Goal: Task Accomplishment & Management: Manage account settings

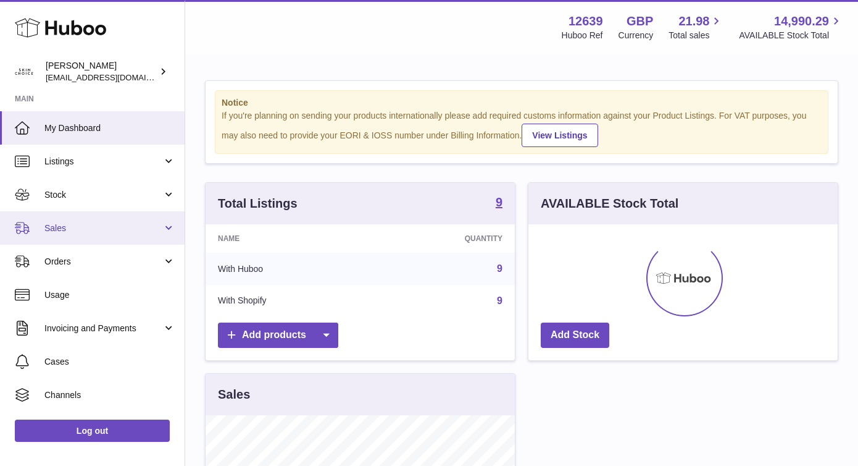
scroll to position [193, 309]
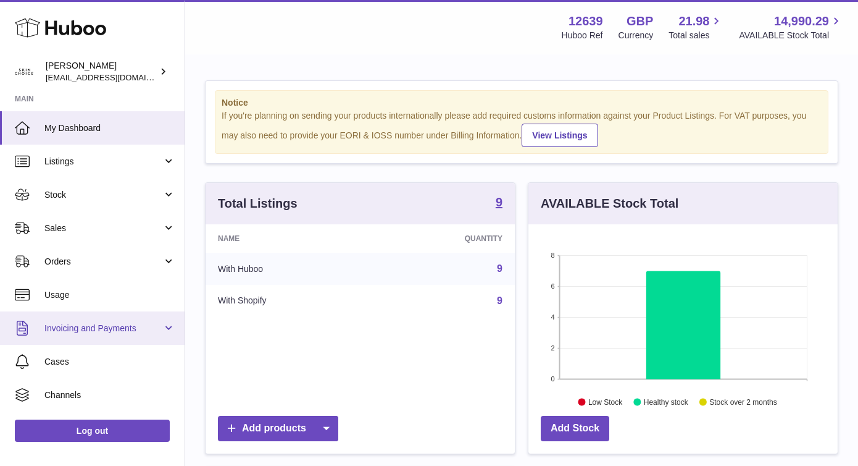
click at [104, 329] on span "Invoicing and Payments" at bounding box center [103, 328] width 118 height 12
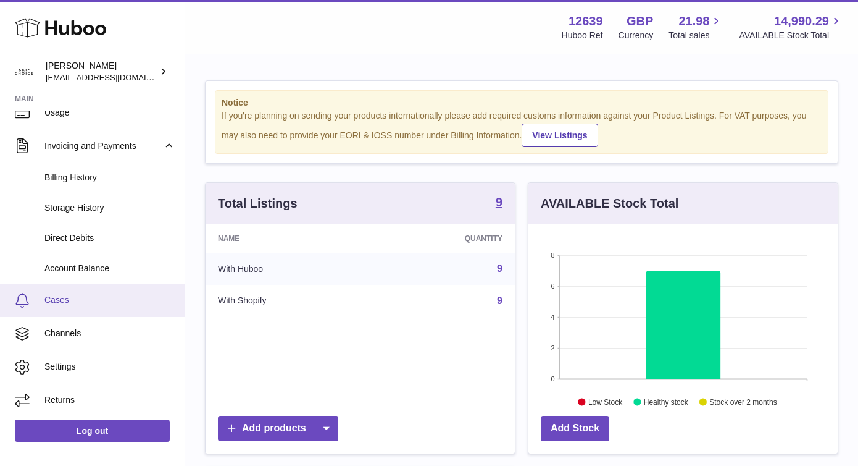
scroll to position [0, 0]
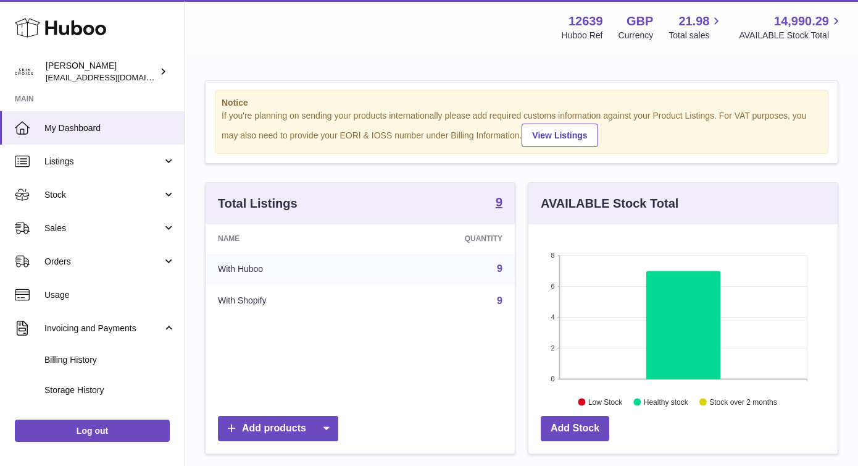
click at [57, 26] on use at bounding box center [60, 28] width 91 height 19
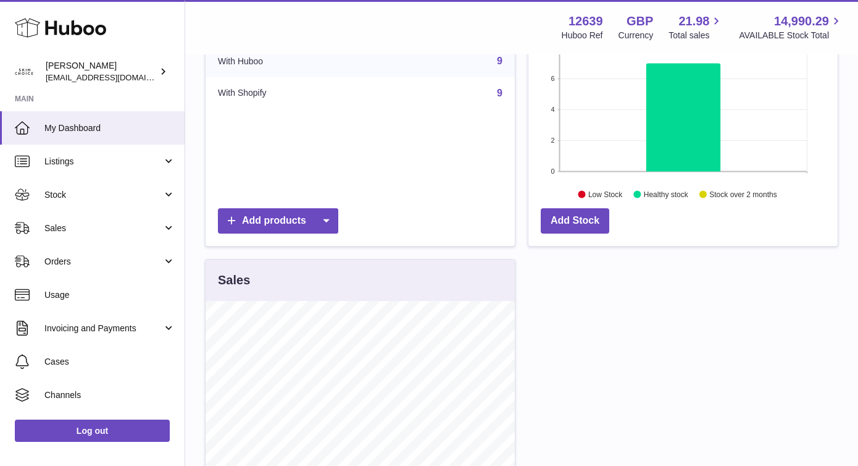
scroll to position [221, 0]
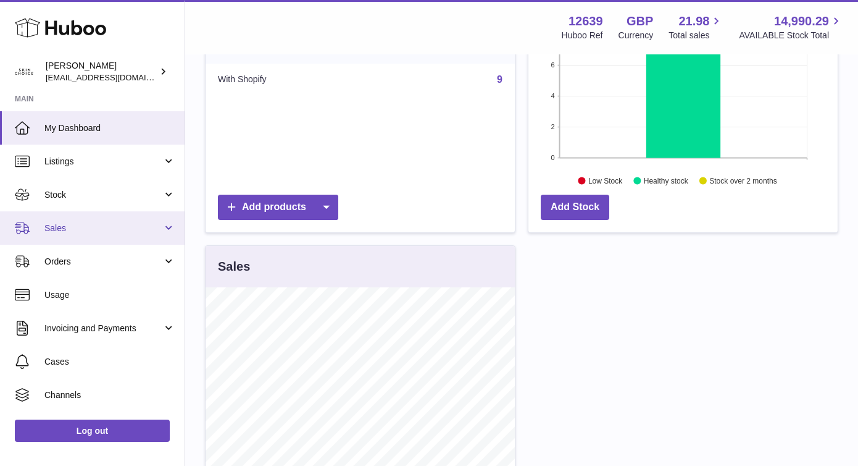
click at [119, 237] on link "Sales" at bounding box center [92, 227] width 185 height 33
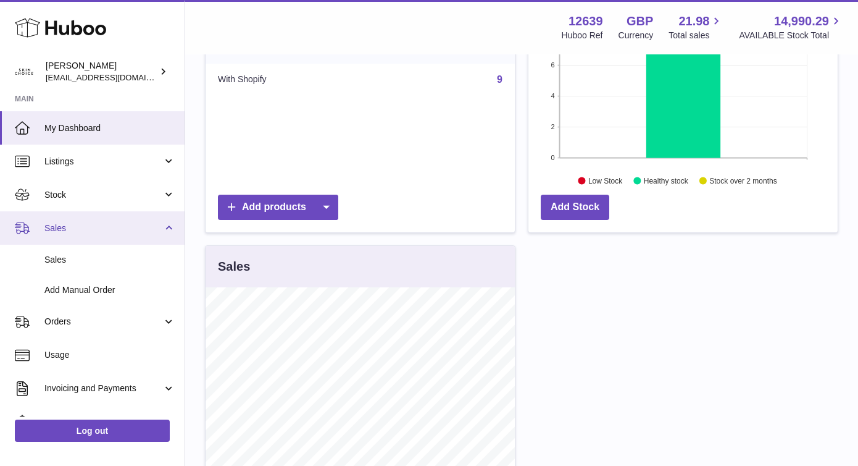
click at [119, 237] on link "Sales" at bounding box center [92, 227] width 185 height 33
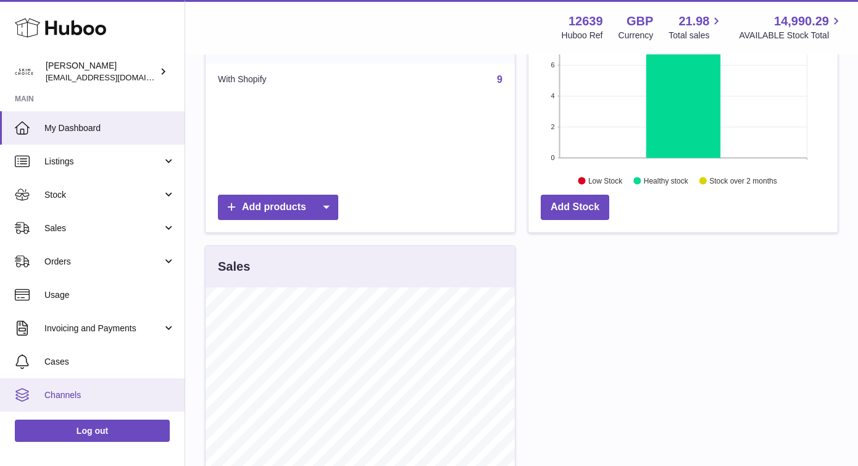
click at [86, 385] on link "Channels" at bounding box center [92, 394] width 185 height 33
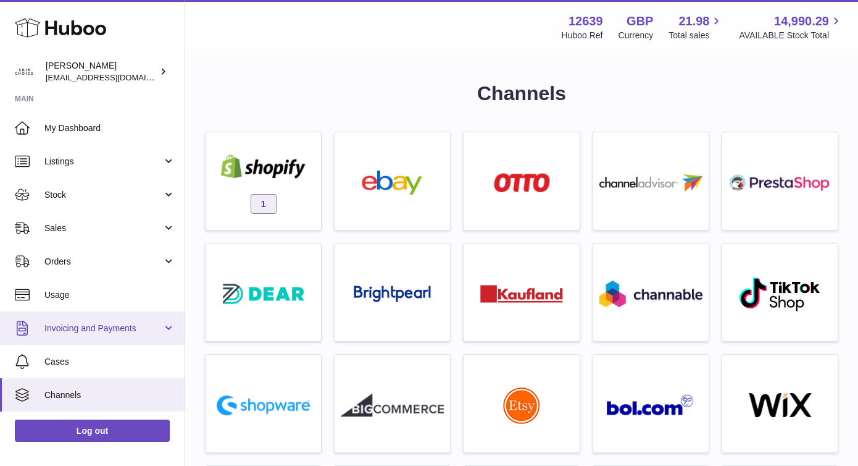
click at [128, 323] on span "Invoicing and Payments" at bounding box center [103, 328] width 118 height 12
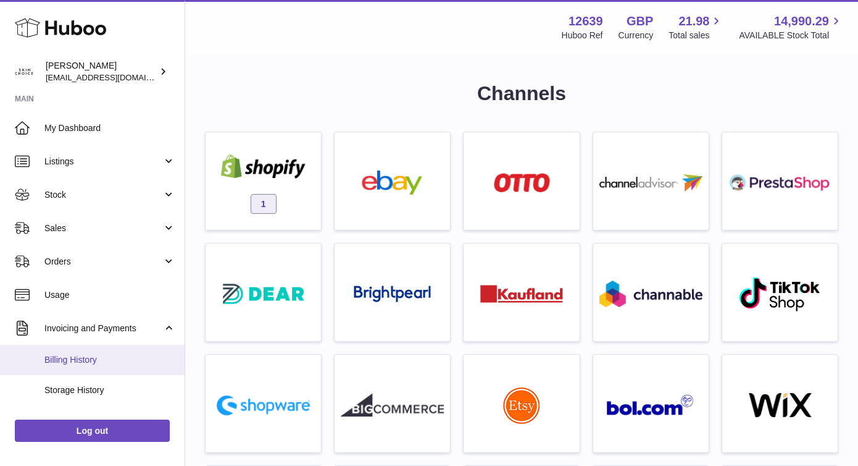
click at [121, 356] on span "Billing History" at bounding box center [109, 360] width 131 height 12
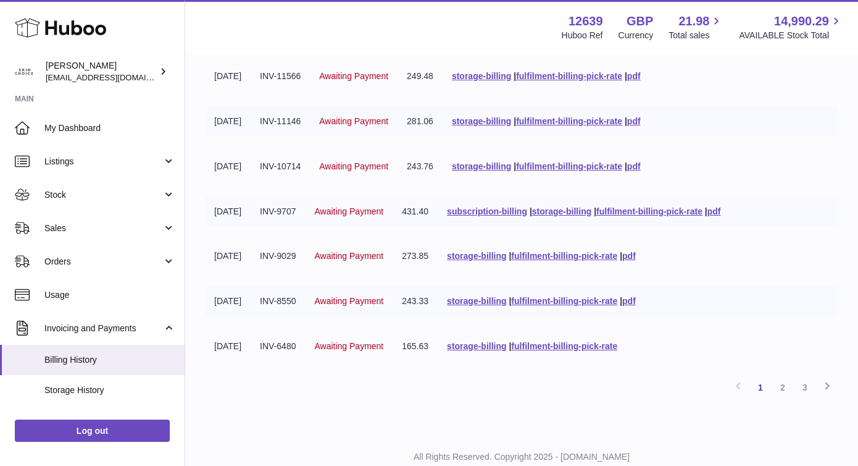
scroll to position [284, 0]
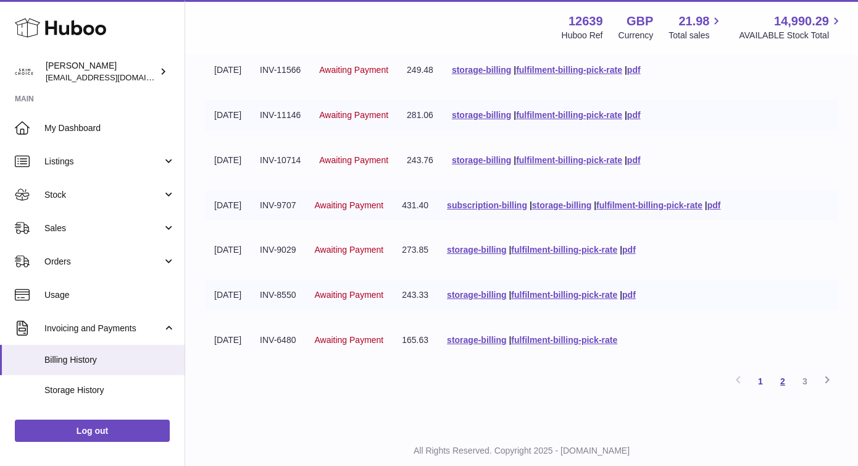
click at [785, 378] on link "2" at bounding box center [783, 381] width 22 height 22
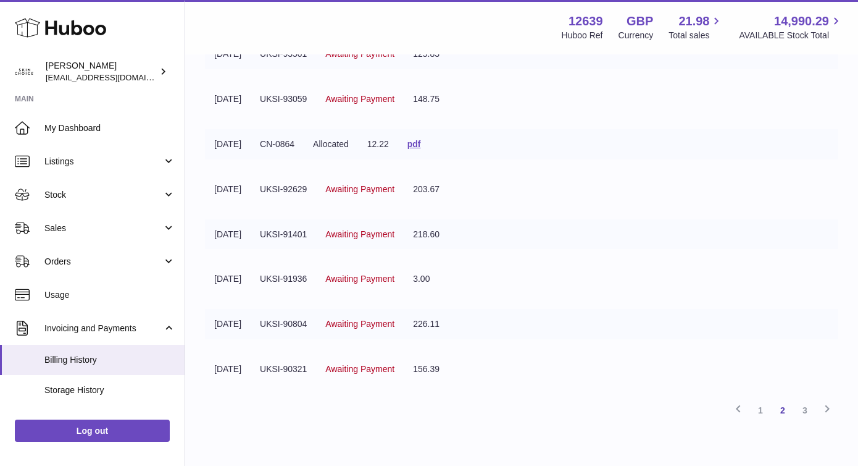
scroll to position [317, 0]
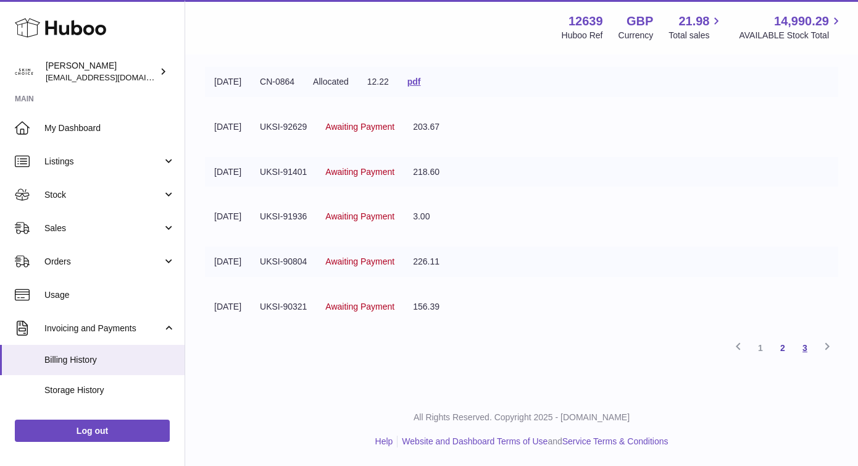
click at [805, 347] on link "3" at bounding box center [805, 348] width 22 height 22
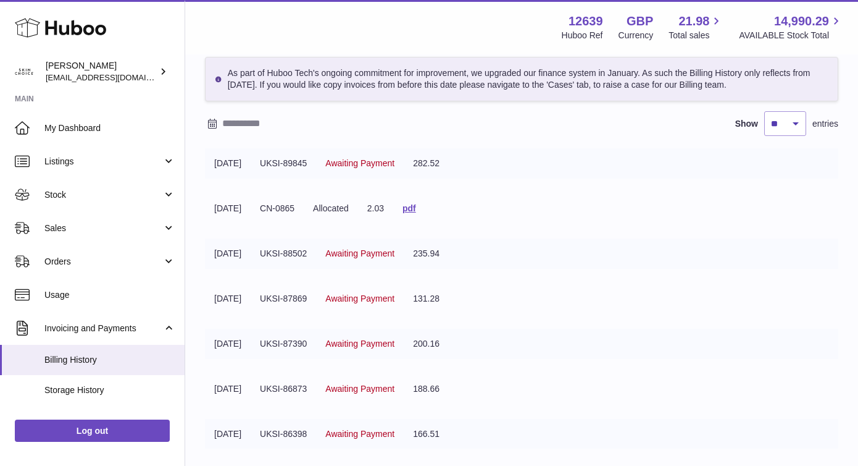
scroll to position [182, 0]
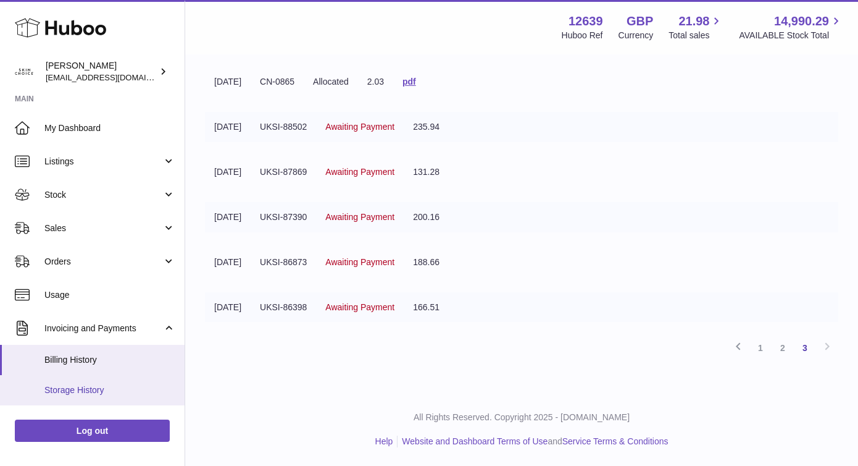
click at [130, 384] on span "Storage History" at bounding box center [109, 390] width 131 height 12
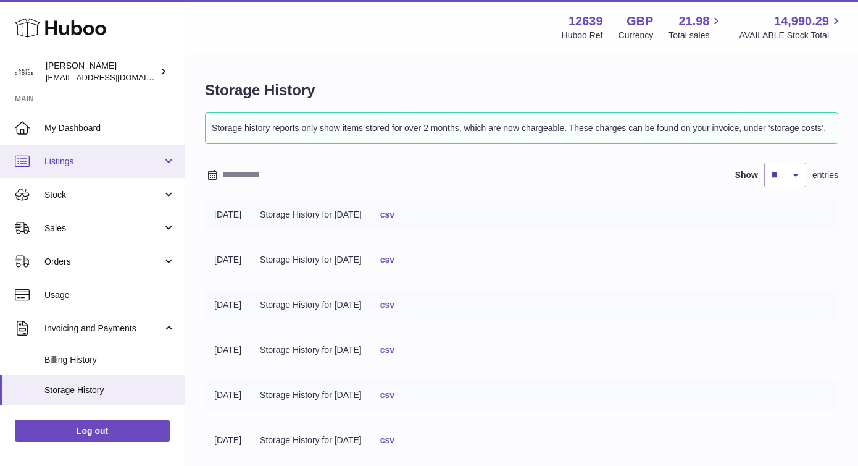
click at [143, 161] on span "Listings" at bounding box center [103, 162] width 118 height 12
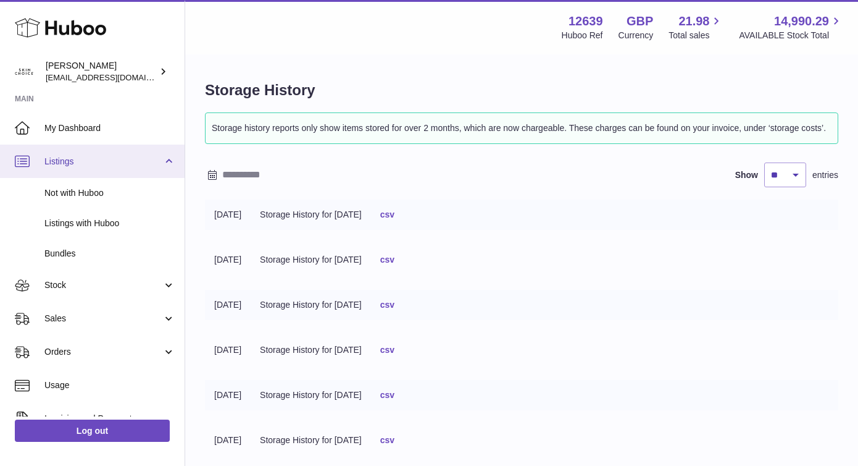
click at [141, 167] on link "Listings" at bounding box center [92, 161] width 185 height 33
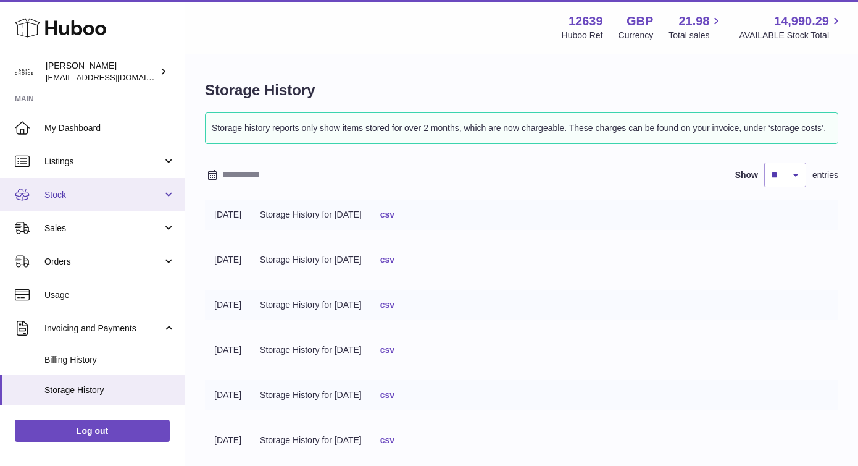
click at [149, 203] on link "Stock" at bounding box center [92, 194] width 185 height 33
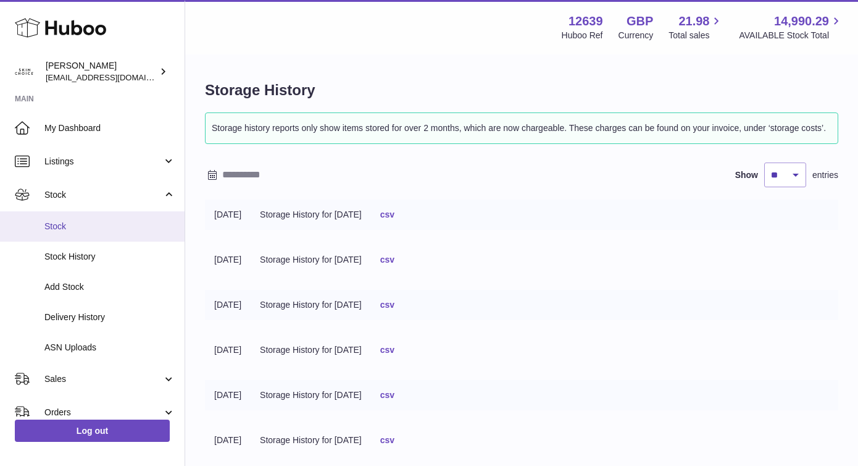
click at [144, 216] on link "Stock" at bounding box center [92, 226] width 185 height 30
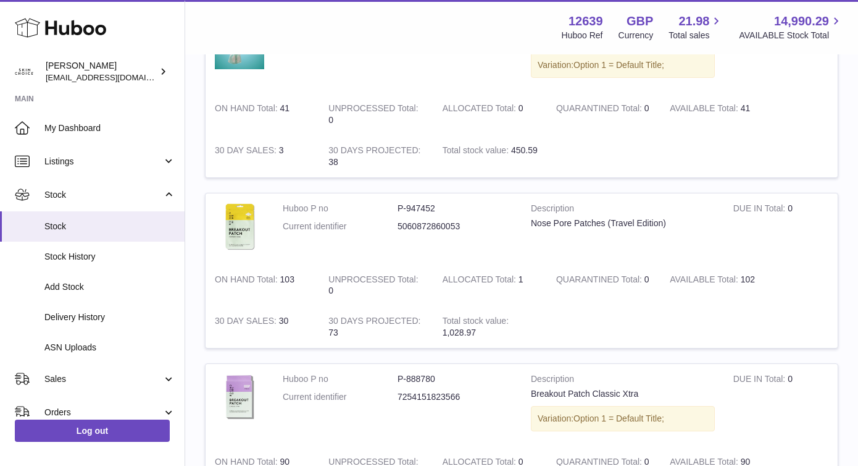
scroll to position [584, 0]
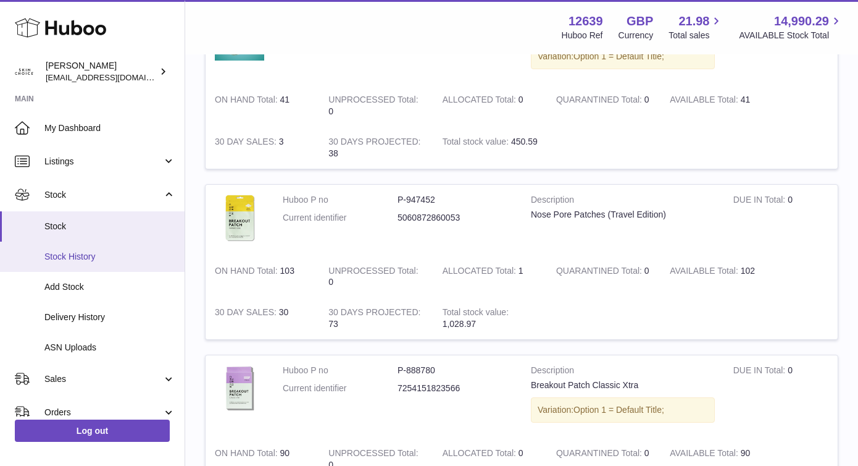
click at [146, 261] on span "Stock History" at bounding box center [109, 257] width 131 height 12
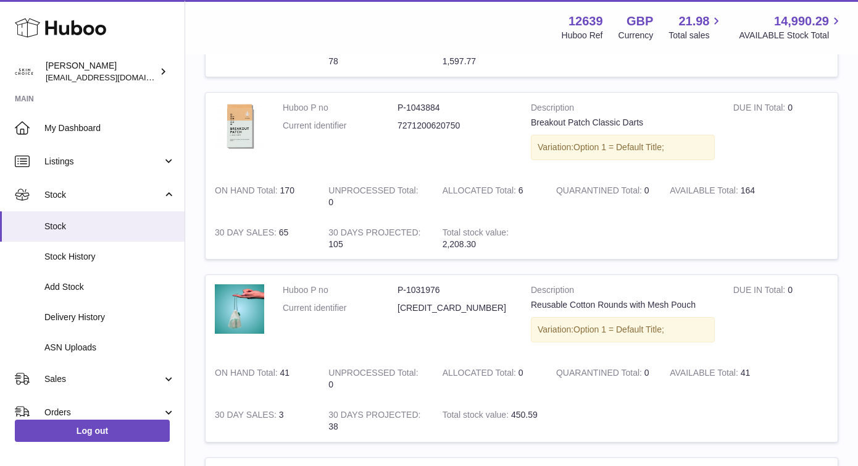
scroll to position [0, 0]
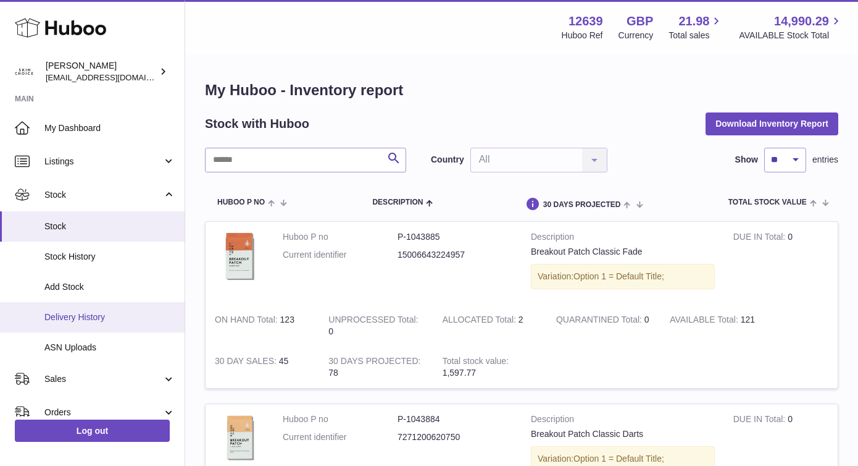
click at [99, 312] on span "Delivery History" at bounding box center [109, 317] width 131 height 12
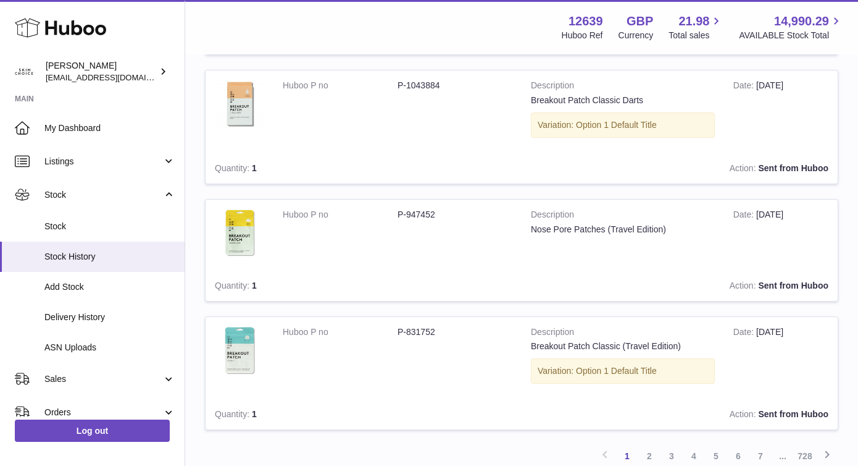
scroll to position [1153, 0]
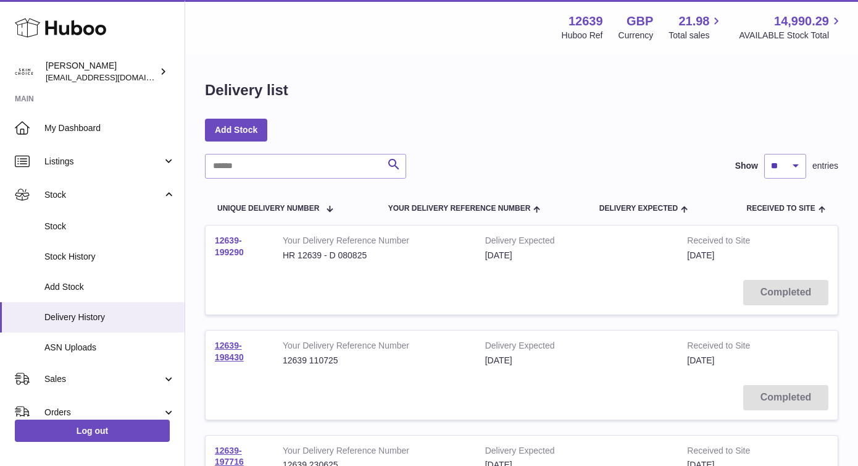
click at [241, 248] on link "12639-199290" at bounding box center [229, 246] width 29 height 22
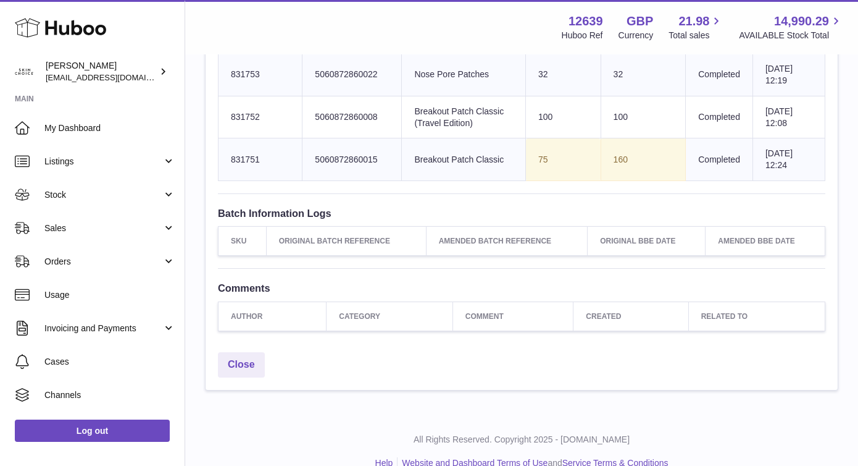
scroll to position [719, 0]
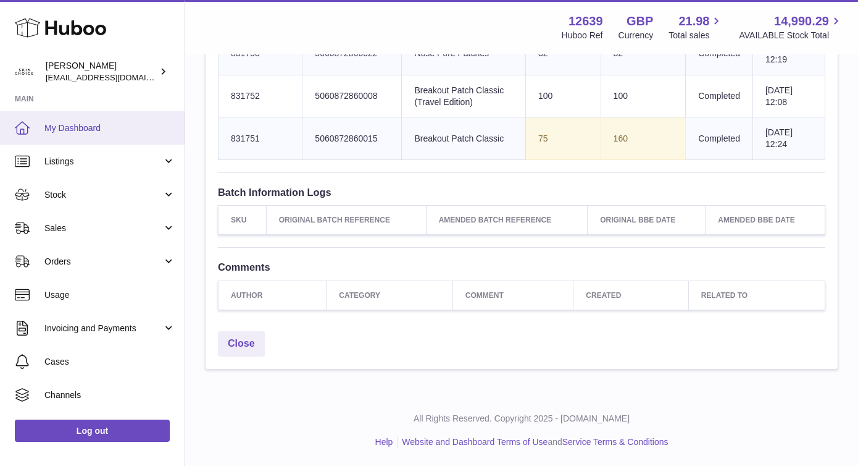
click at [105, 115] on link "My Dashboard" at bounding box center [92, 127] width 185 height 33
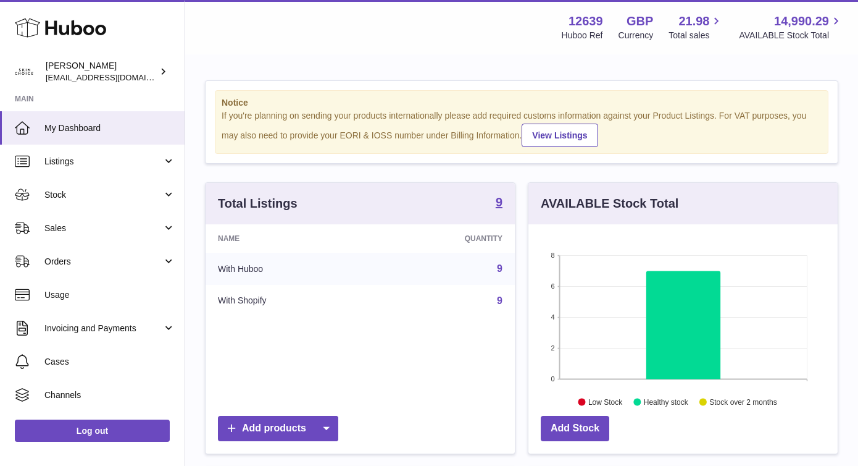
scroll to position [193, 309]
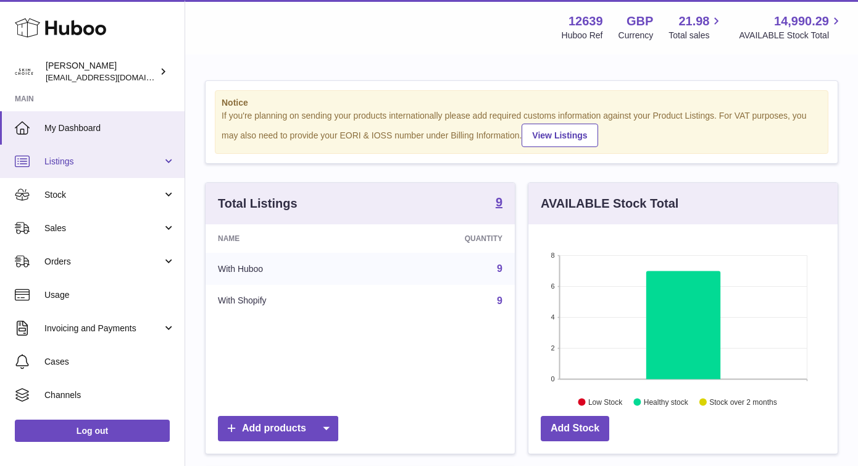
click at [160, 165] on link "Listings" at bounding box center [92, 161] width 185 height 33
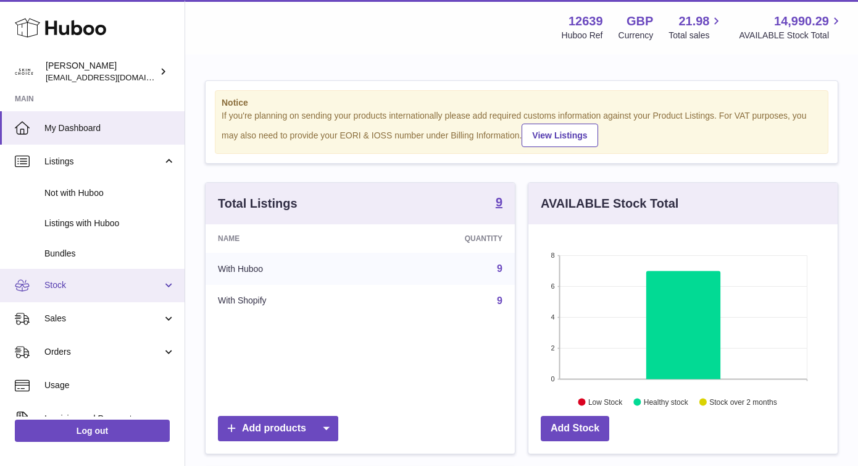
click at [139, 288] on span "Stock" at bounding box center [103, 285] width 118 height 12
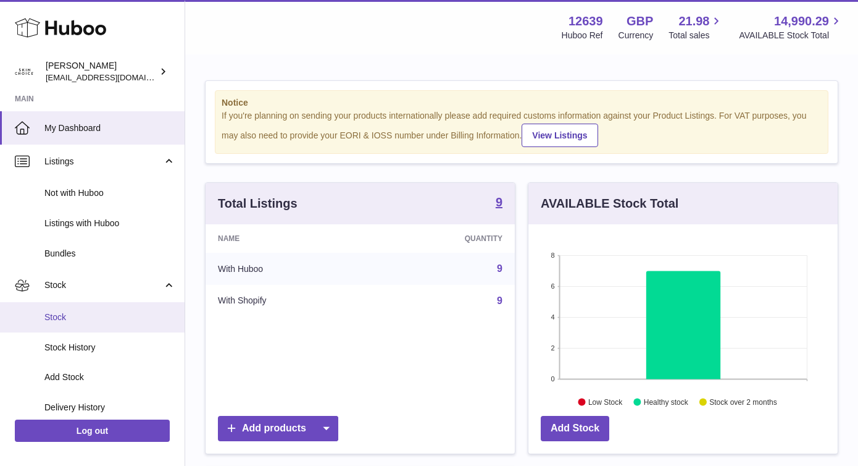
click at [137, 321] on span "Stock" at bounding box center [109, 317] width 131 height 12
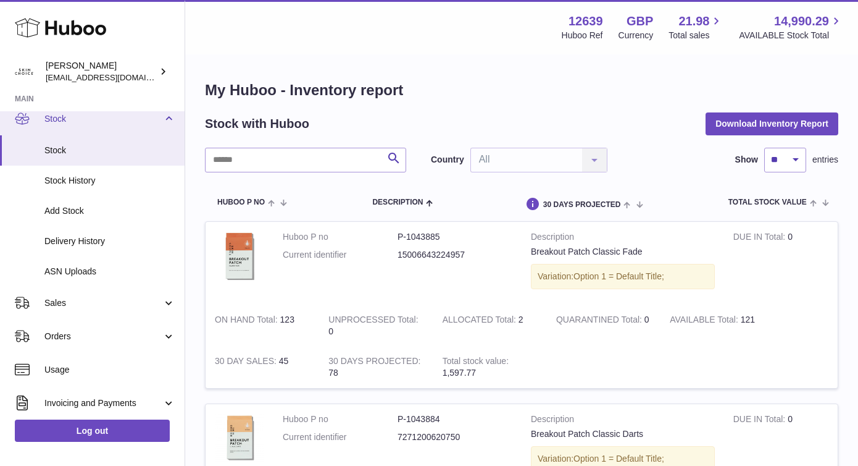
scroll to position [212, 0]
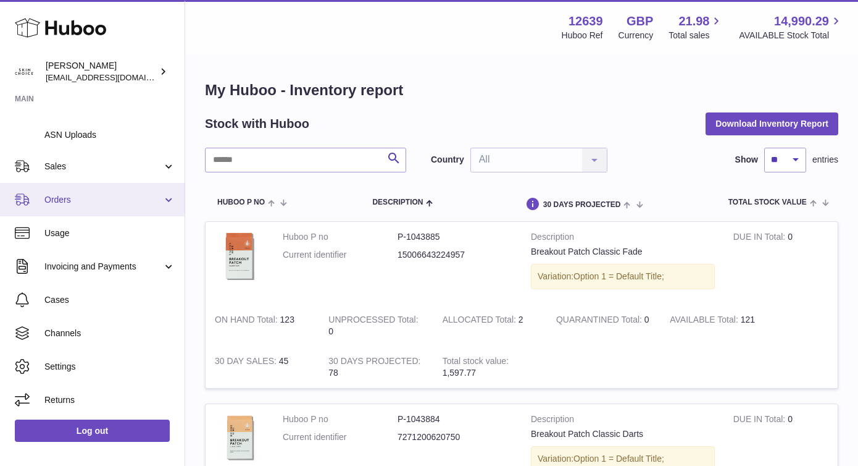
click at [148, 202] on span "Orders" at bounding box center [103, 200] width 118 height 12
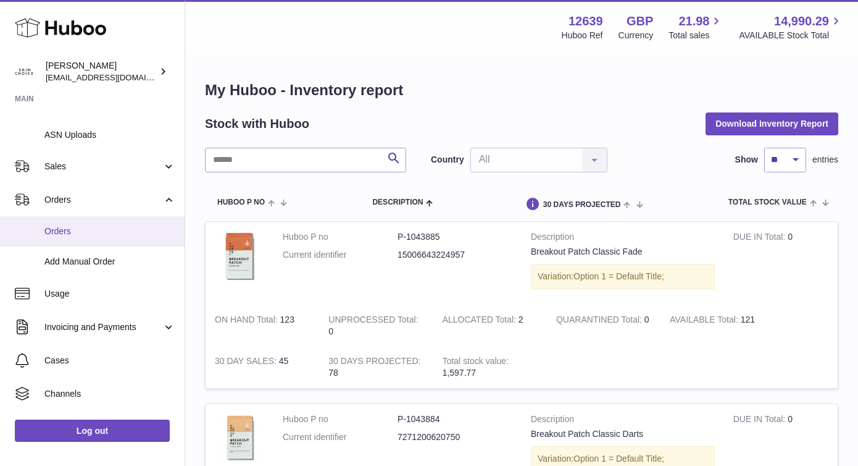
click at [143, 218] on link "Orders" at bounding box center [92, 231] width 185 height 30
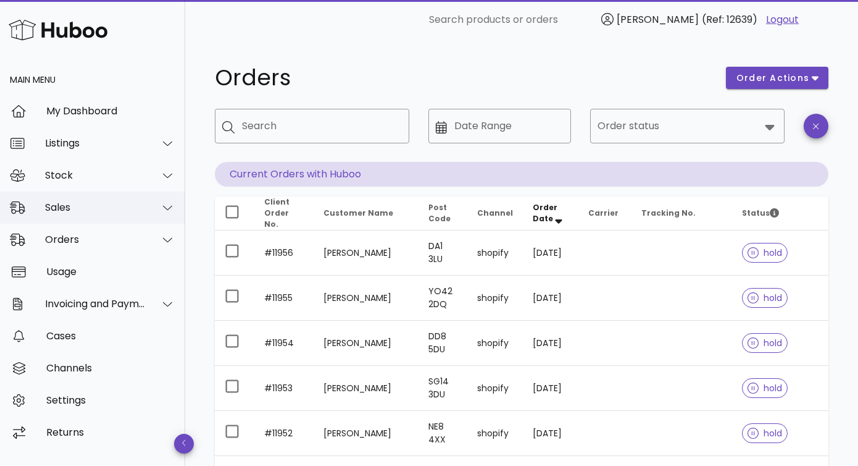
click at [136, 205] on div "Sales" at bounding box center [95, 207] width 101 height 12
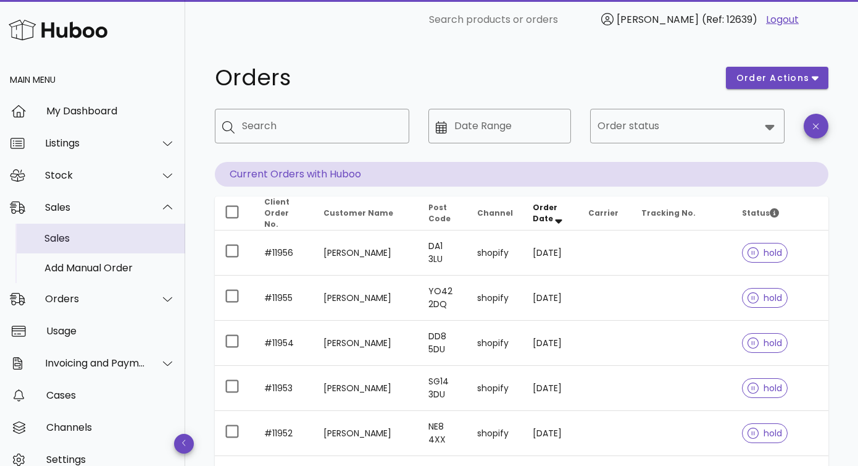
click at [117, 238] on div "Sales" at bounding box center [109, 238] width 131 height 12
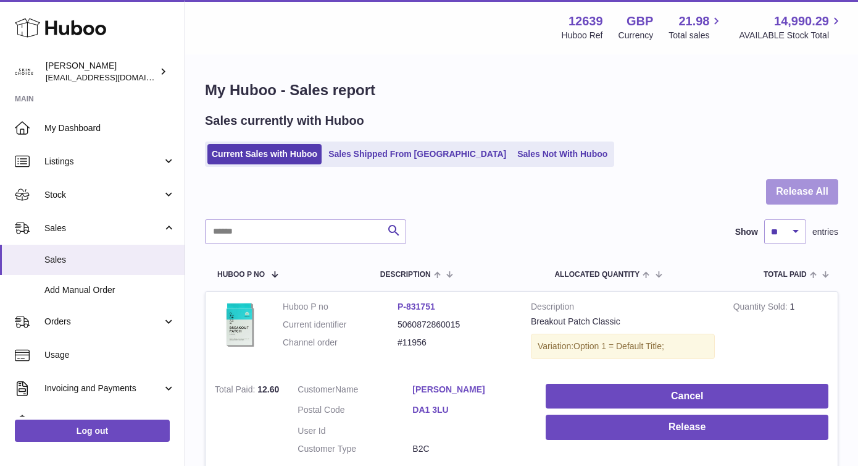
click at [809, 200] on button "Release All" at bounding box center [802, 191] width 72 height 25
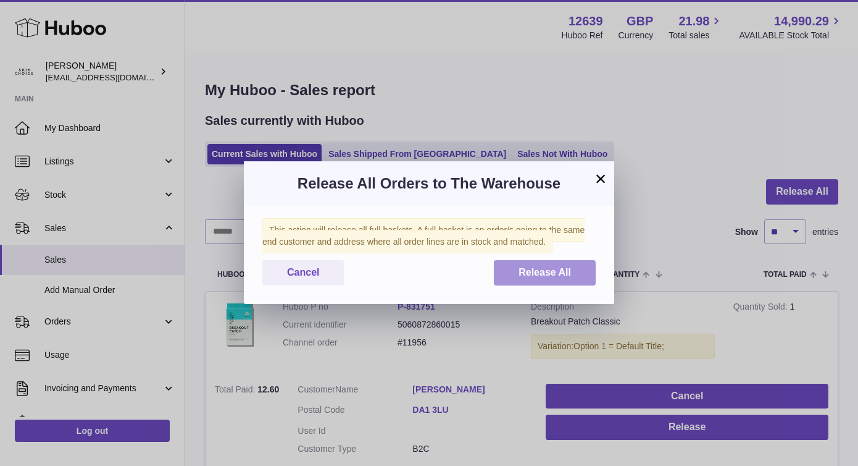
click at [571, 273] on span "Release All" at bounding box center [545, 272] width 52 height 10
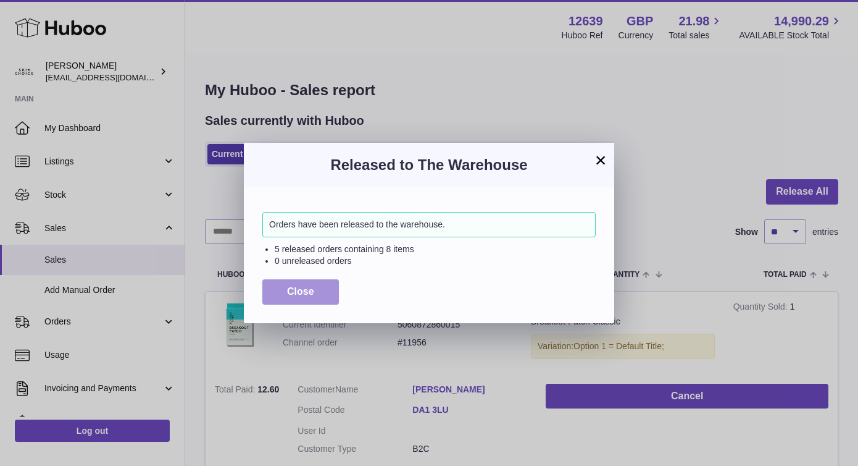
click at [295, 299] on button "Close" at bounding box center [300, 291] width 77 height 25
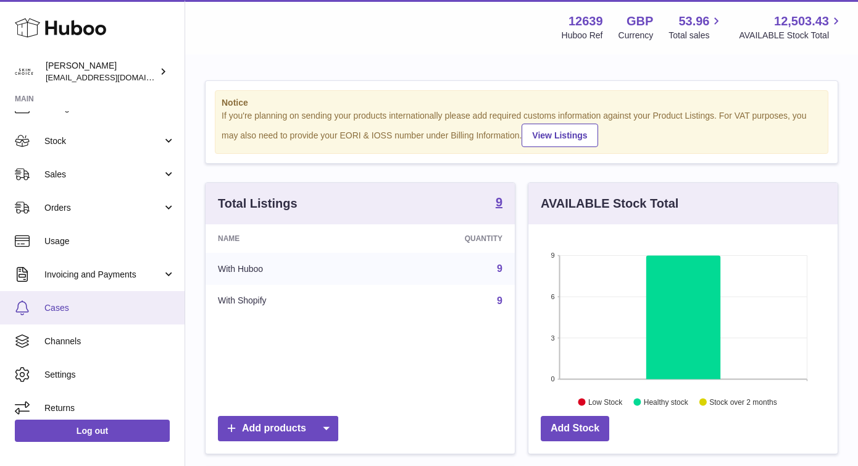
scroll to position [62, 0]
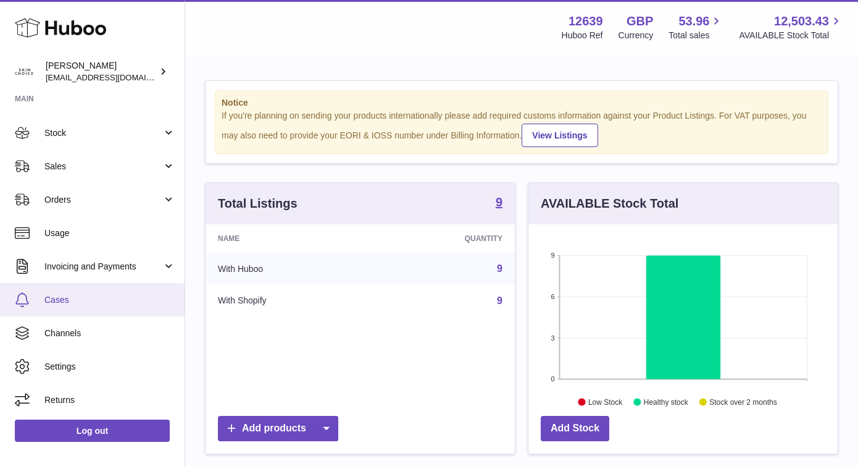
click at [111, 295] on span "Cases" at bounding box center [109, 300] width 131 height 12
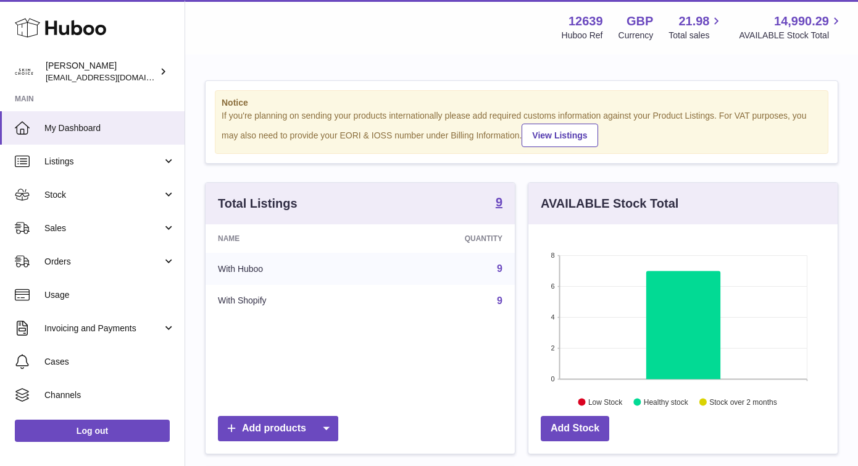
scroll to position [193, 309]
